Goal: Task Accomplishment & Management: Use online tool/utility

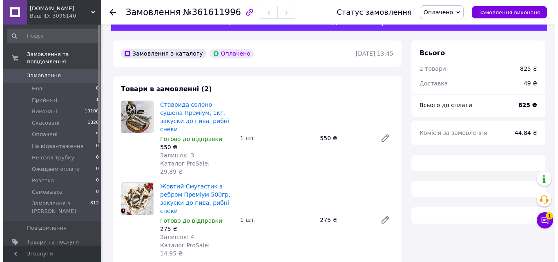
scroll to position [245, 0]
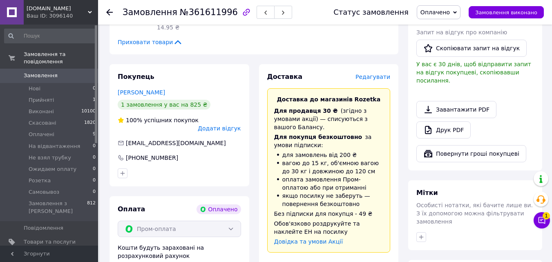
click at [375, 73] on span "Редагувати" at bounding box center [372, 76] width 35 height 7
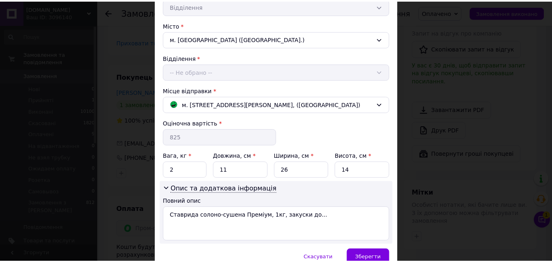
scroll to position [245, 0]
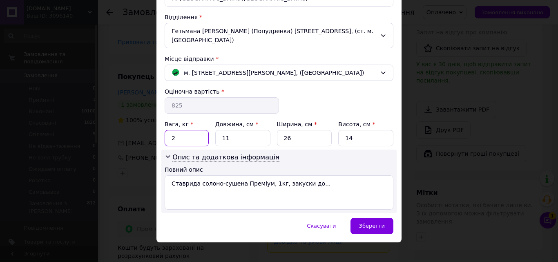
click at [175, 130] on input "2" at bounding box center [187, 138] width 44 height 16
type input "1.7"
drag, startPoint x: 237, startPoint y: 125, endPoint x: 213, endPoint y: 129, distance: 24.0
click at [213, 129] on div "Вага, кг * 1.7 Довжина, см * 11 Ширина, см * 26 Висота, см * 14" at bounding box center [279, 133] width 229 height 26
type input "22"
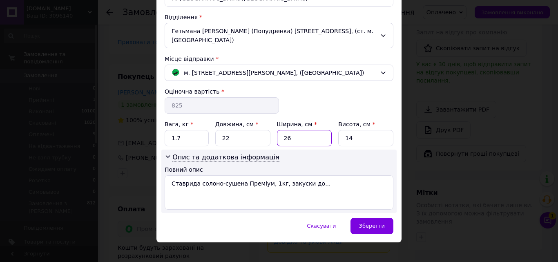
drag, startPoint x: 286, startPoint y: 127, endPoint x: 264, endPoint y: 129, distance: 22.6
click at [261, 127] on div "Вага, кг * 1.7 Довжина, см * 22 Ширина, см * 26 Висота, см * 14" at bounding box center [279, 133] width 229 height 26
type input "22"
drag, startPoint x: 339, startPoint y: 131, endPoint x: 325, endPoint y: 135, distance: 14.6
click at [325, 131] on div "Вага, кг * 1.7 Довжина, см * 22 Ширина, см * 22 Висота, см * 14" at bounding box center [279, 133] width 229 height 26
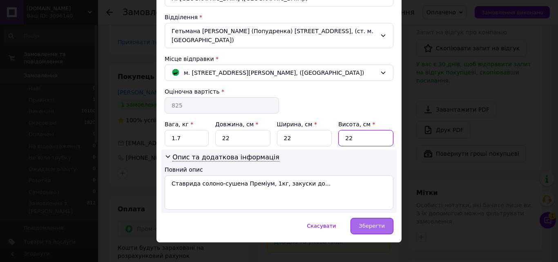
type input "22"
click at [381, 223] on div "Зберегти" at bounding box center [371, 226] width 43 height 16
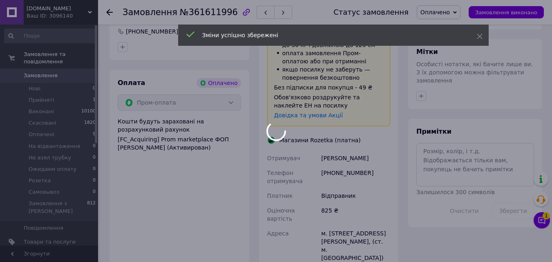
scroll to position [408, 0]
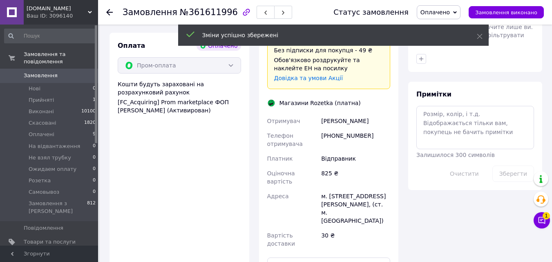
click at [333, 114] on div "[PERSON_NAME]" at bounding box center [355, 121] width 72 height 15
click at [335, 114] on div "[PERSON_NAME]" at bounding box center [355, 121] width 72 height 15
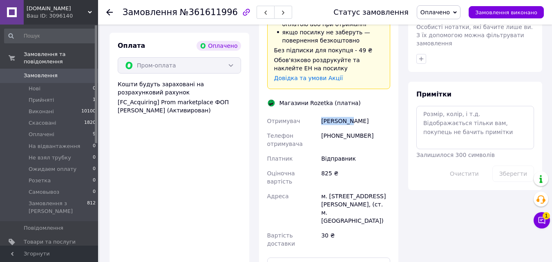
copy div "[PERSON_NAME]"
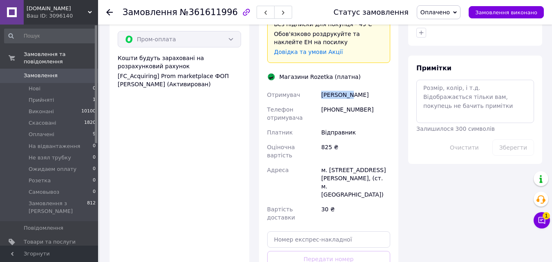
scroll to position [449, 0]
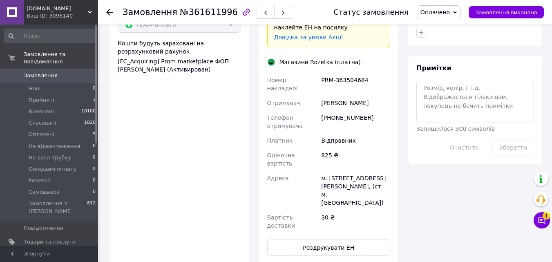
click at [371, 176] on div "Номер накладної PRM-363504684 Отримувач [PERSON_NAME] Телефон отримувача [PHONE…" at bounding box center [328, 153] width 127 height 160
